Goal: Task Accomplishment & Management: Manage account settings

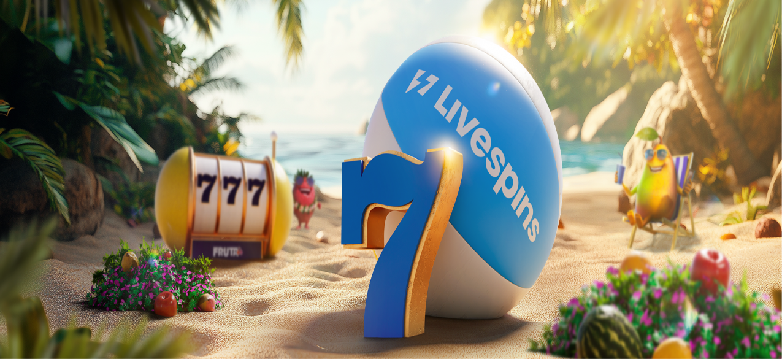
click at [79, 49] on span "Kirjaudu" at bounding box center [85, 44] width 30 height 9
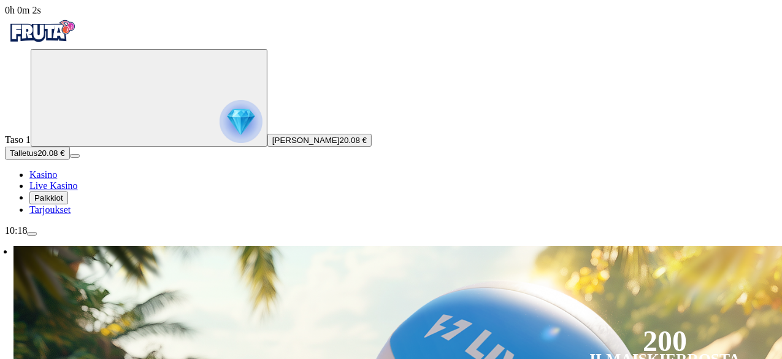
click at [272, 145] on span "[PERSON_NAME]" at bounding box center [305, 140] width 67 height 9
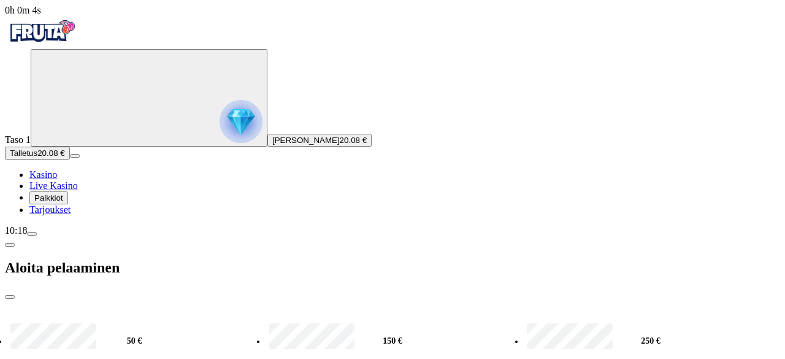
click at [10, 297] on span "close icon" at bounding box center [10, 297] width 0 height 0
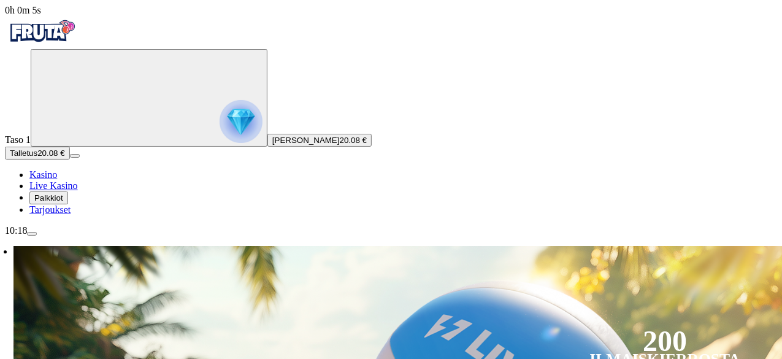
click at [220, 138] on img "Primary" at bounding box center [241, 121] width 43 height 43
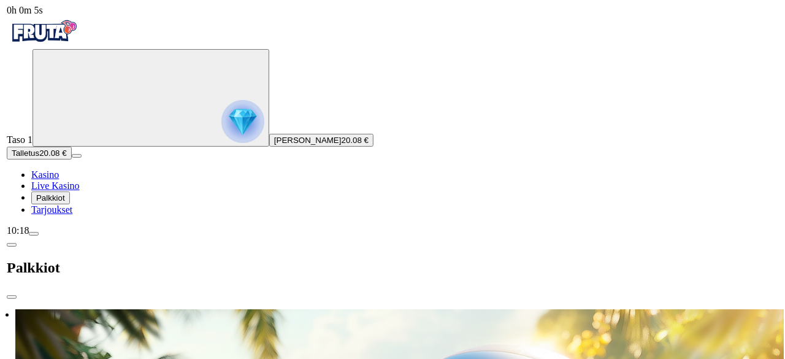
scroll to position [659, 0]
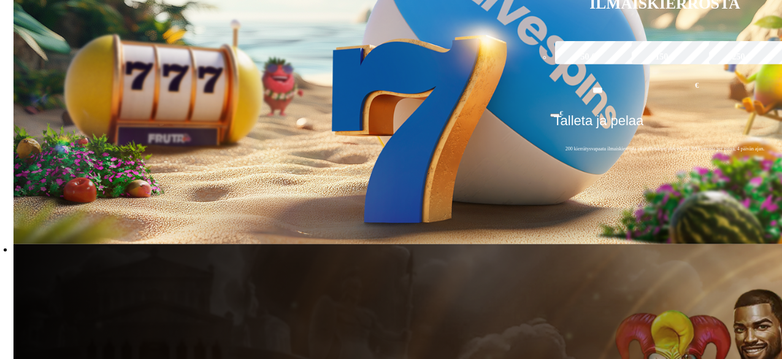
scroll to position [361, 0]
